Goal: Task Accomplishment & Management: Complete application form

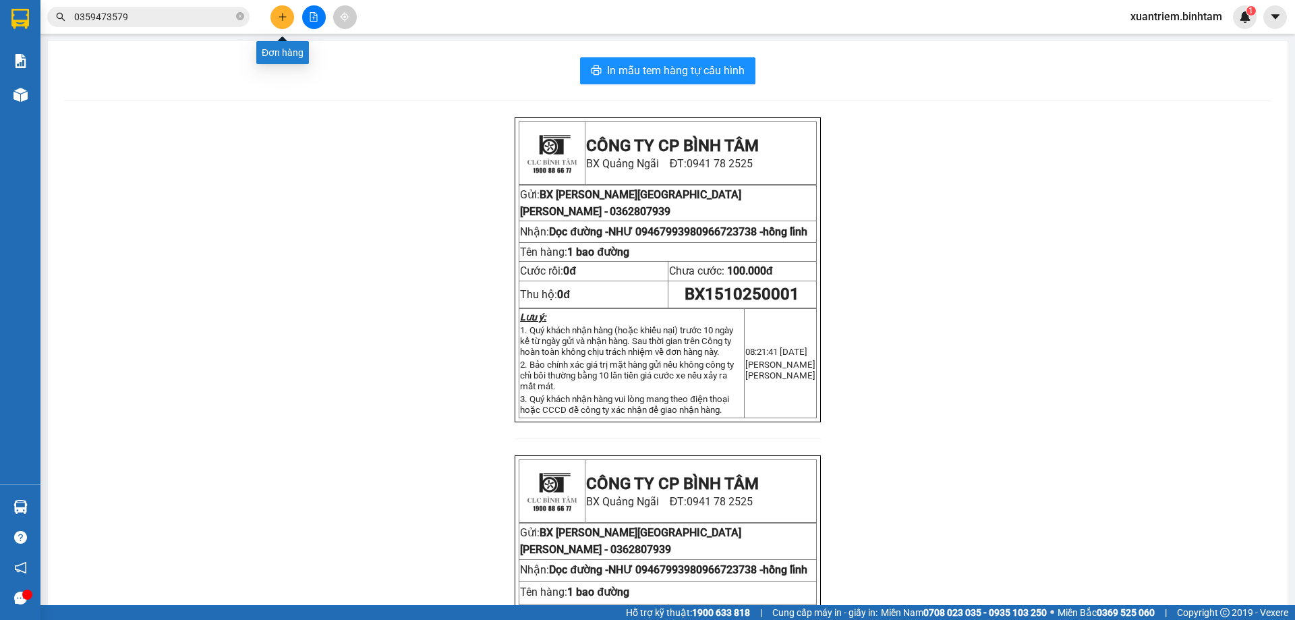
click at [279, 16] on icon "plus" at bounding box center [282, 16] width 9 height 9
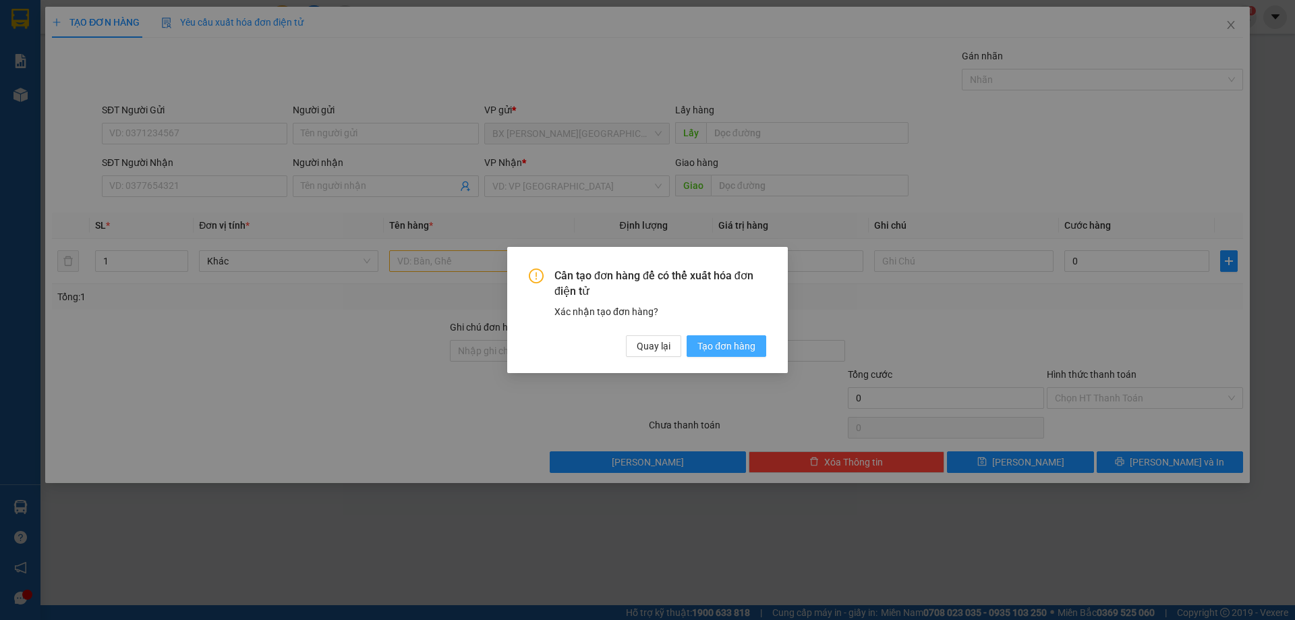
click at [724, 347] on span "Tạo đơn hàng" at bounding box center [726, 346] width 58 height 15
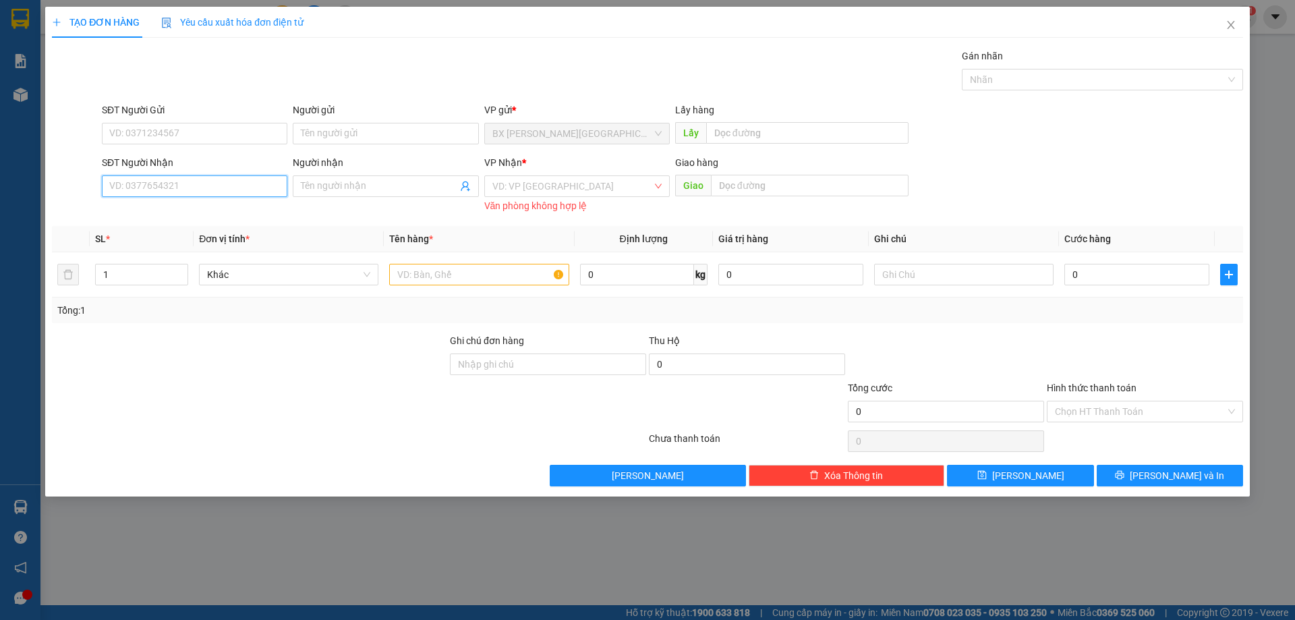
click at [212, 188] on input "SĐT Người Nhận" at bounding box center [194, 186] width 185 height 22
type input "02822445566"
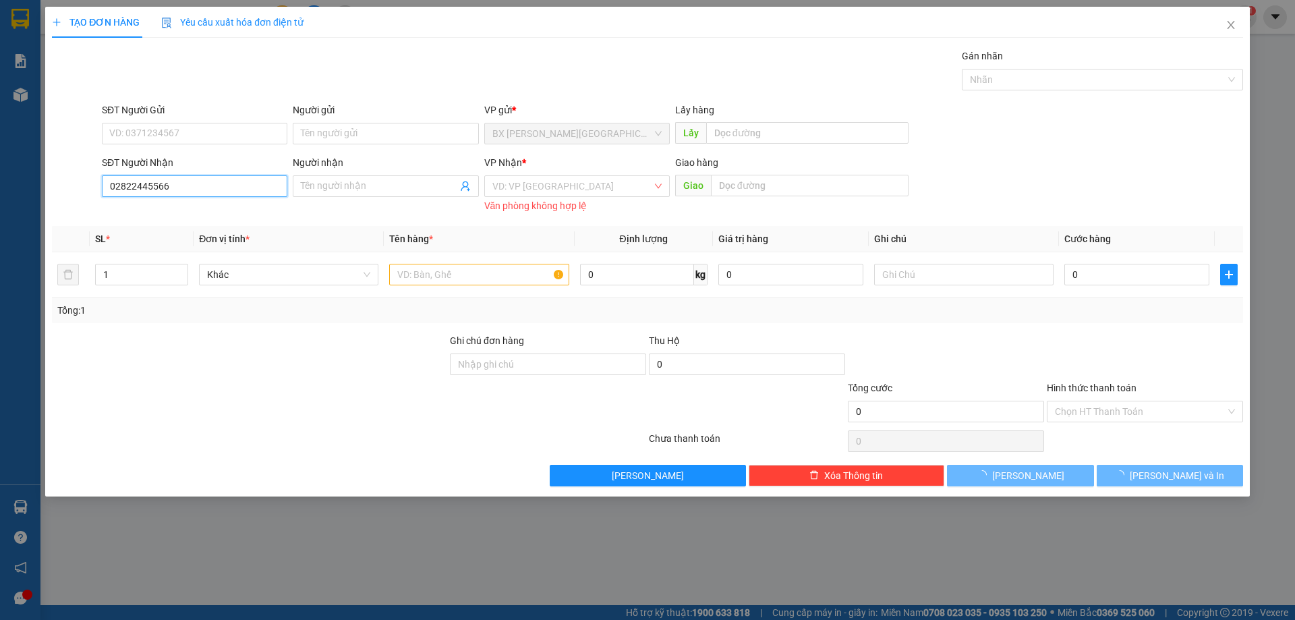
click at [210, 188] on input "02822445566" at bounding box center [194, 186] width 185 height 22
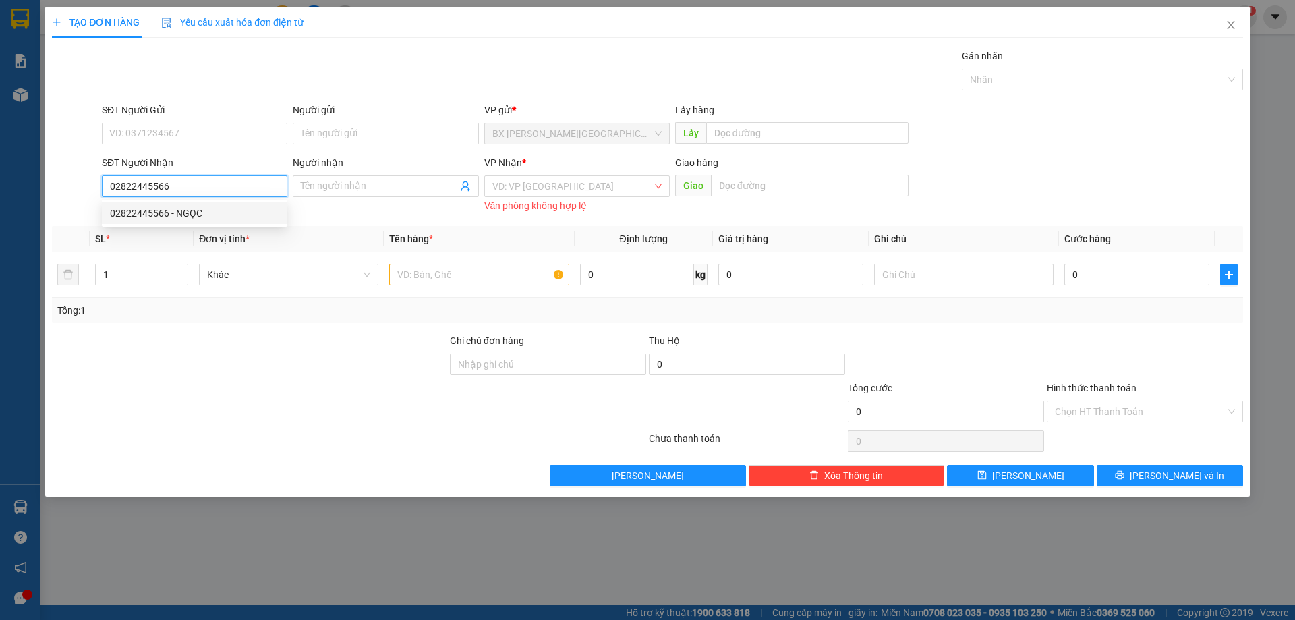
drag, startPoint x: 240, startPoint y: 210, endPoint x: 420, endPoint y: 199, distance: 180.5
click at [244, 210] on div "02822445566 - NGỌC" at bounding box center [194, 213] width 169 height 15
type input "NGỌC"
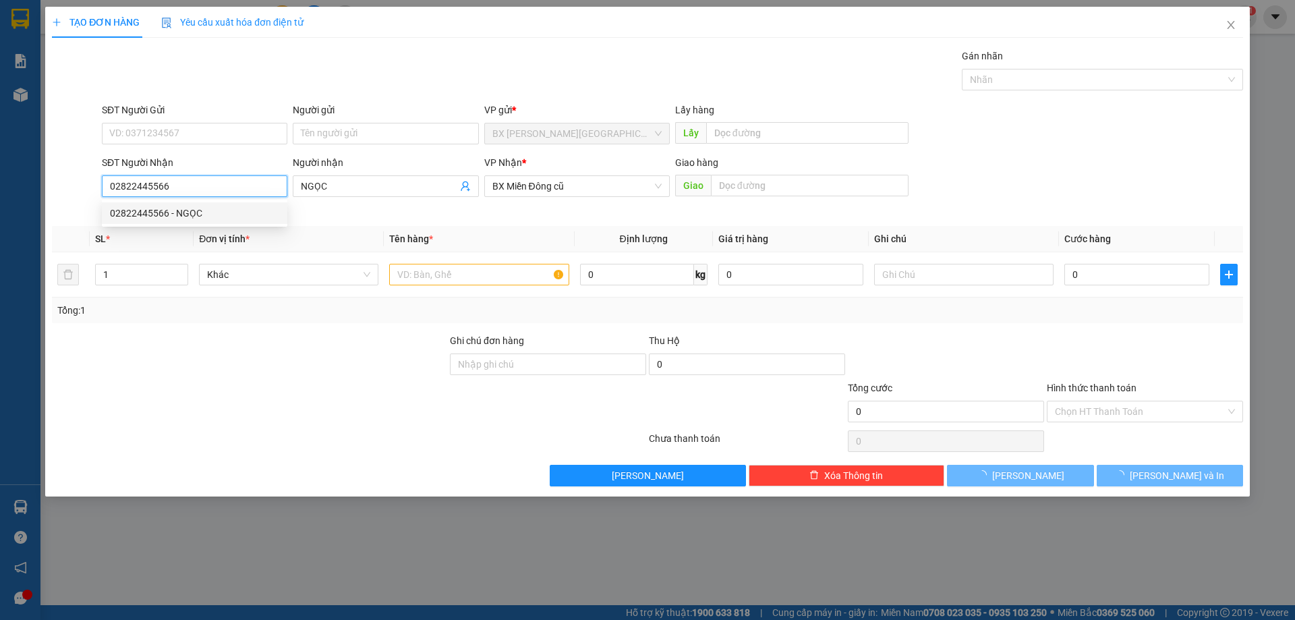
type input "70.000"
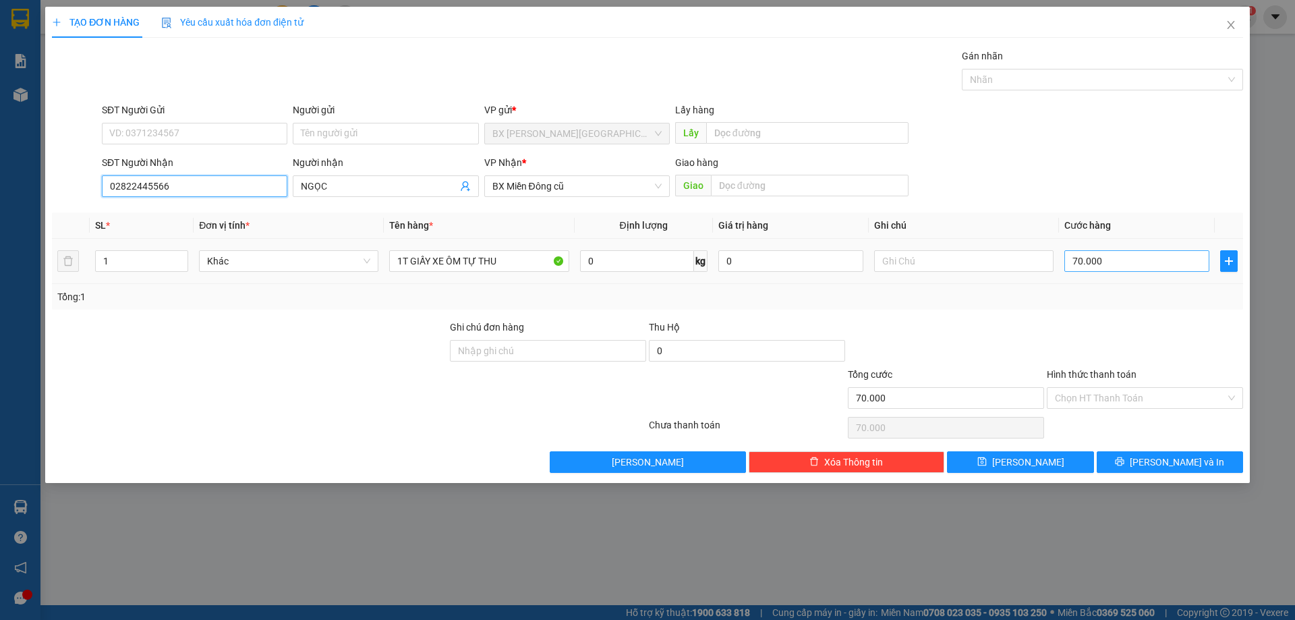
type input "02822445566"
click at [1106, 264] on input "70.000" at bounding box center [1136, 261] width 145 height 22
type input "8"
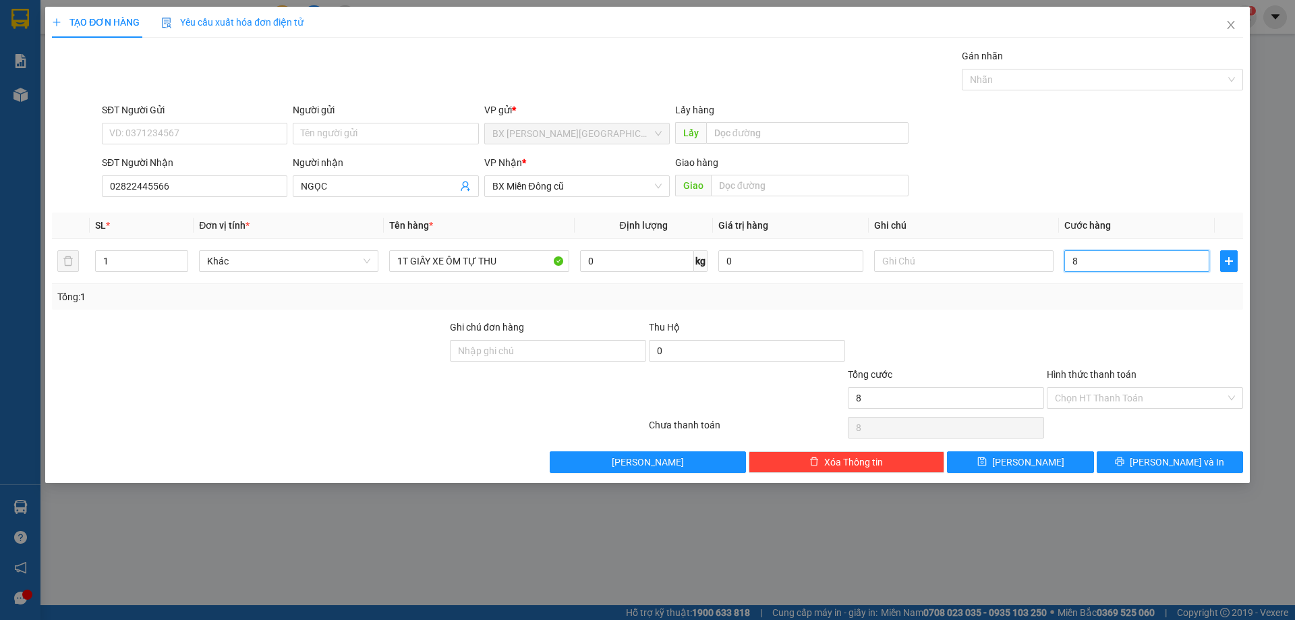
type input "80"
type input "800"
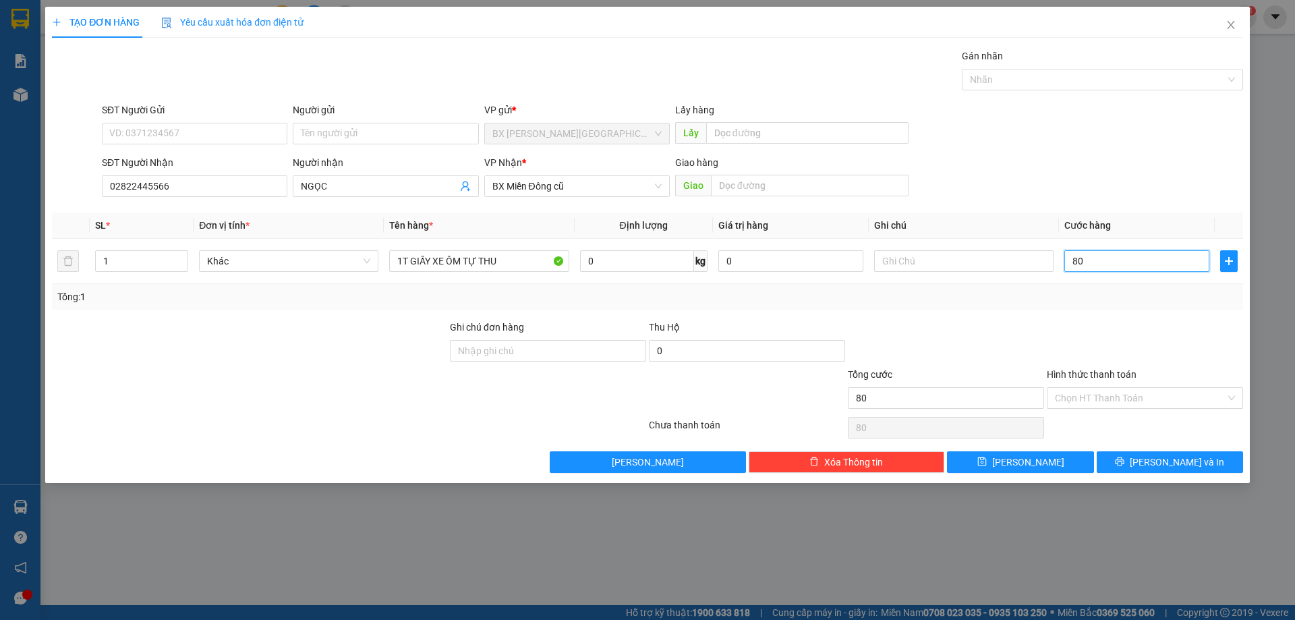
type input "800"
type input "8.000"
type input "80.000"
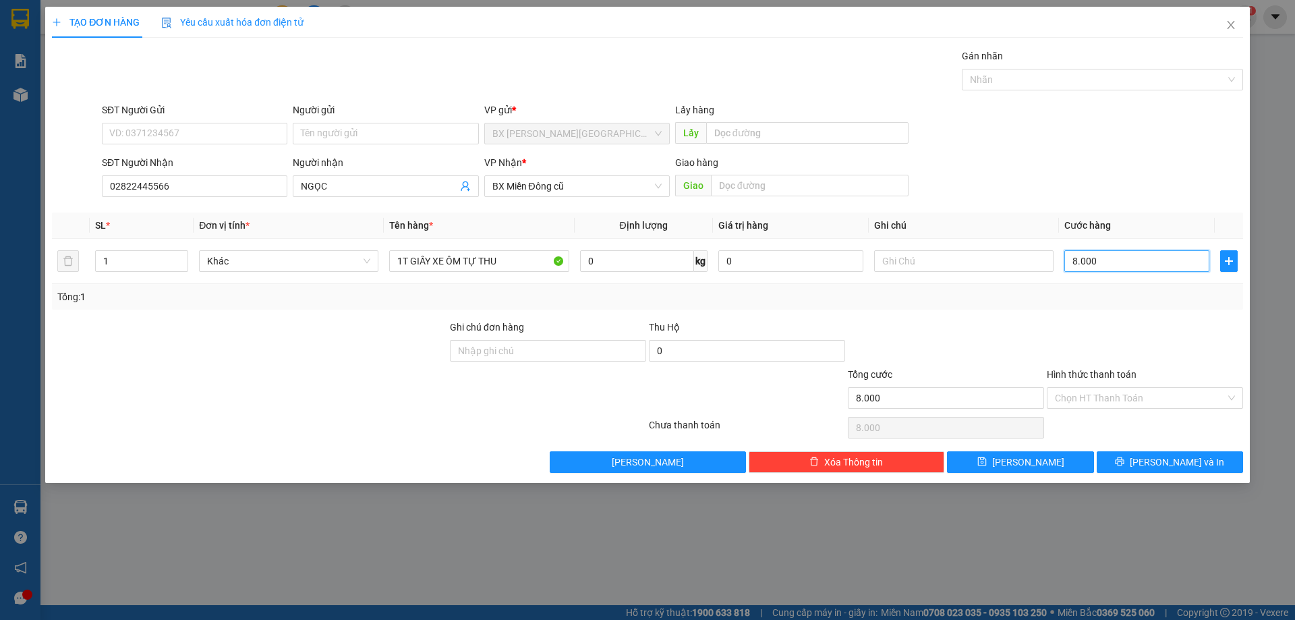
type input "80.000"
click at [1176, 392] on input "Hình thức thanh toán" at bounding box center [1140, 398] width 171 height 20
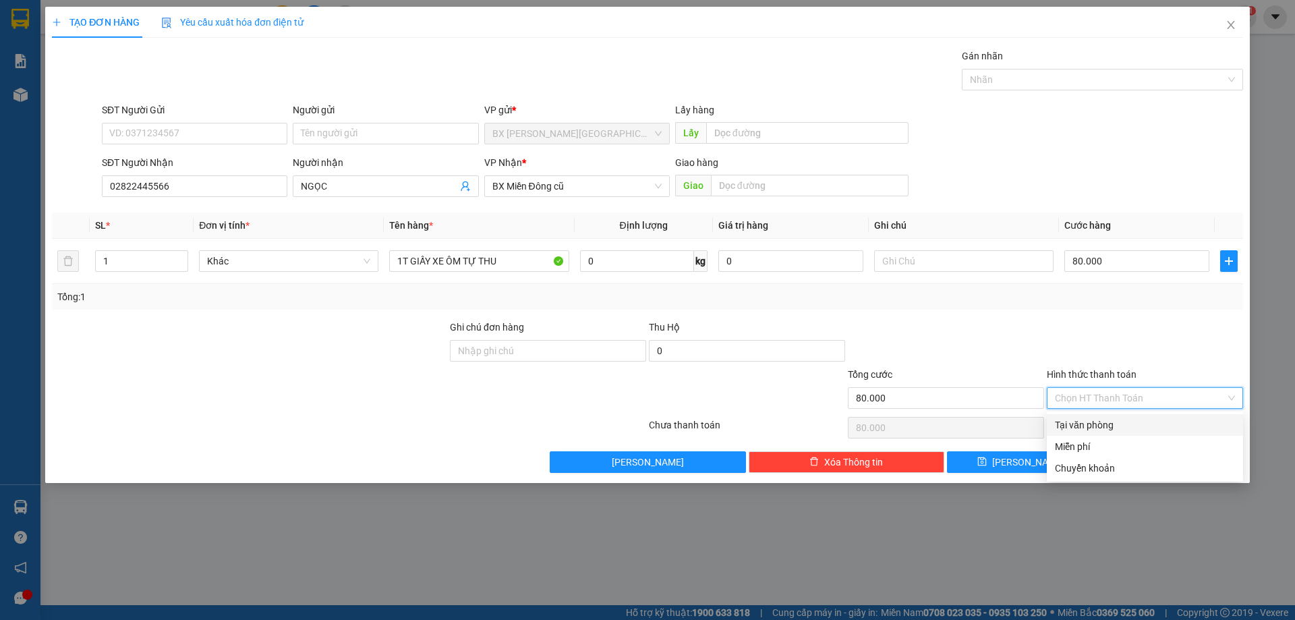
click at [1141, 420] on div "Tại văn phòng" at bounding box center [1145, 425] width 180 height 15
type input "0"
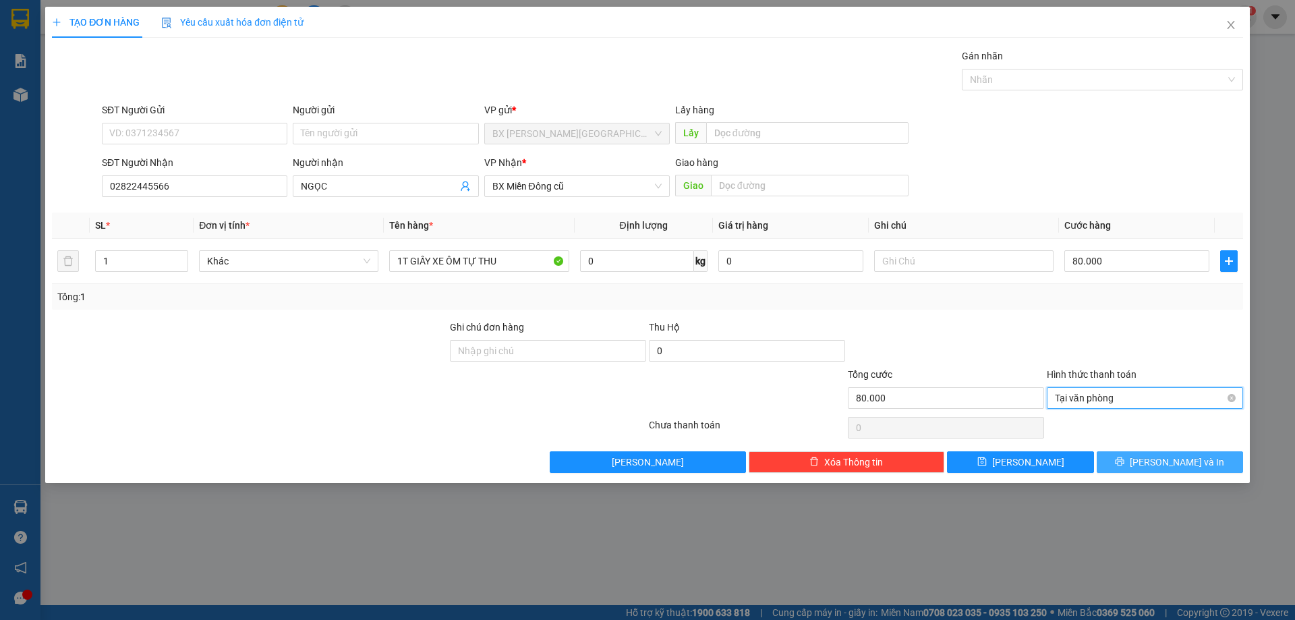
drag, startPoint x: 1161, startPoint y: 456, endPoint x: 1092, endPoint y: 403, distance: 87.0
click at [1161, 452] on button "[PERSON_NAME] và In" at bounding box center [1170, 462] width 146 height 22
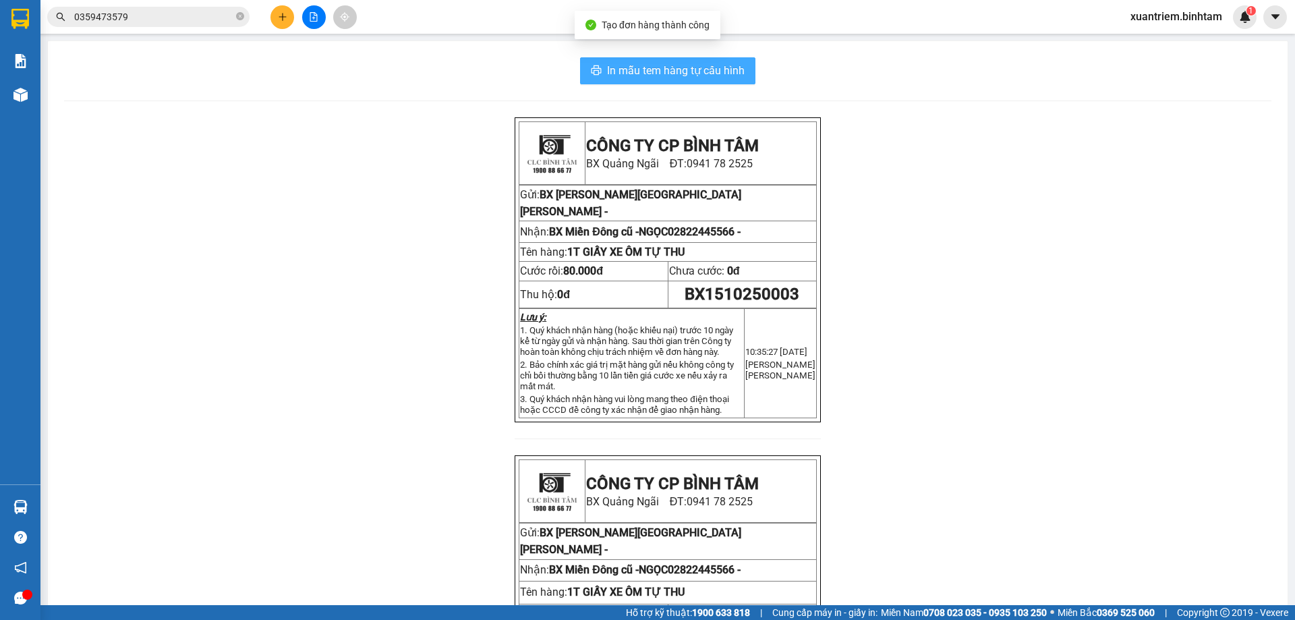
click at [623, 82] on button "In mẫu tem hàng tự cấu hình" at bounding box center [667, 70] width 175 height 27
